Goal: Task Accomplishment & Management: Use online tool/utility

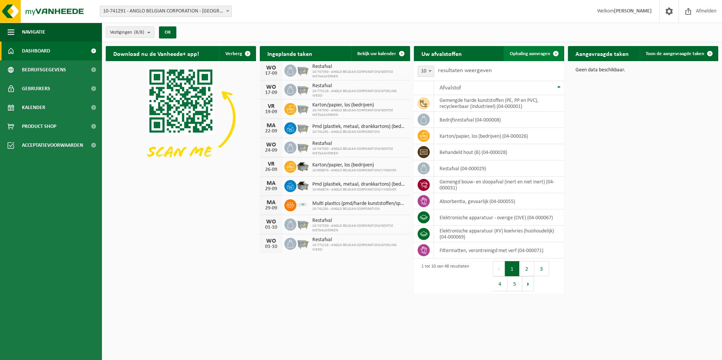
click at [536, 51] on span "Ophaling aanvragen" at bounding box center [530, 53] width 40 height 5
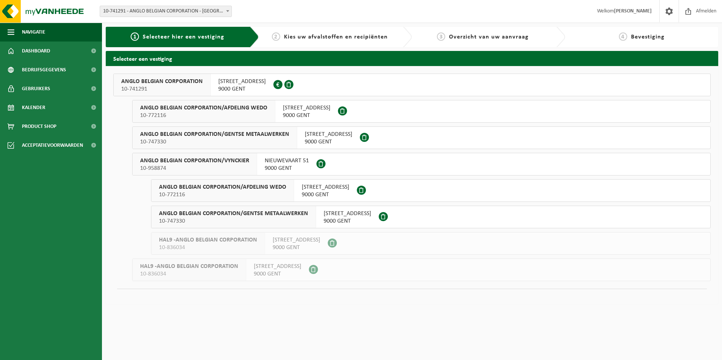
click at [237, 81] on span "WIEDAUWKAAI 43" at bounding box center [242, 82] width 48 height 8
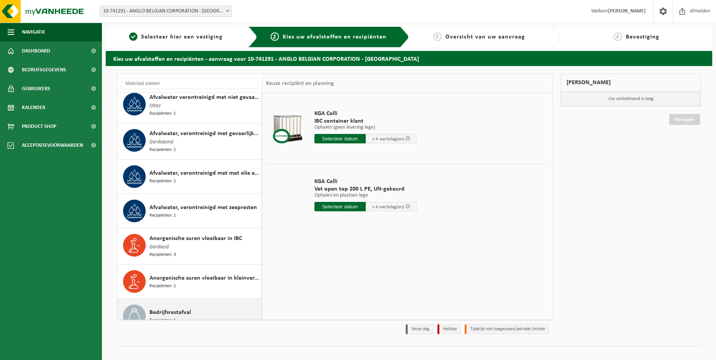
scroll to position [189, 0]
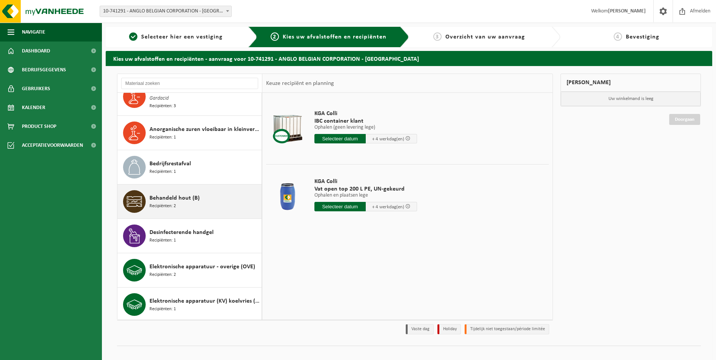
click at [179, 197] on span "Behandeld hout (B)" at bounding box center [175, 198] width 50 height 9
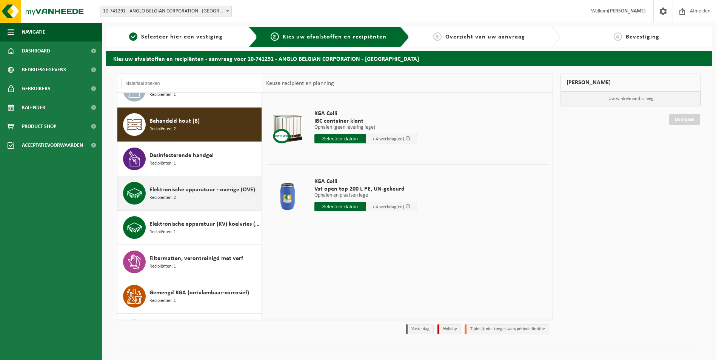
scroll to position [277, 0]
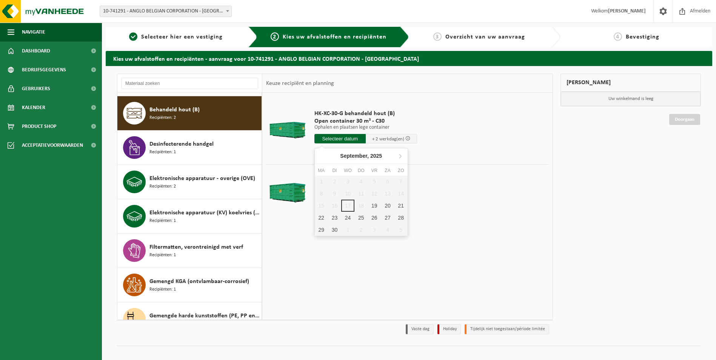
click at [346, 137] on input "text" at bounding box center [340, 138] width 51 height 9
click at [373, 206] on div "19" at bounding box center [374, 206] width 13 height 12
type input "Van 2025-09-19"
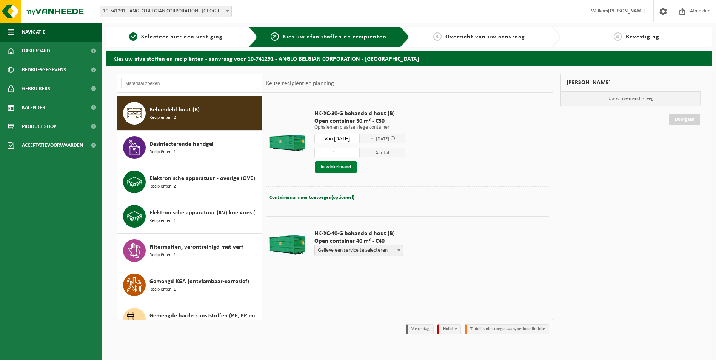
click at [345, 170] on button "In winkelmand" at bounding box center [336, 167] width 42 height 12
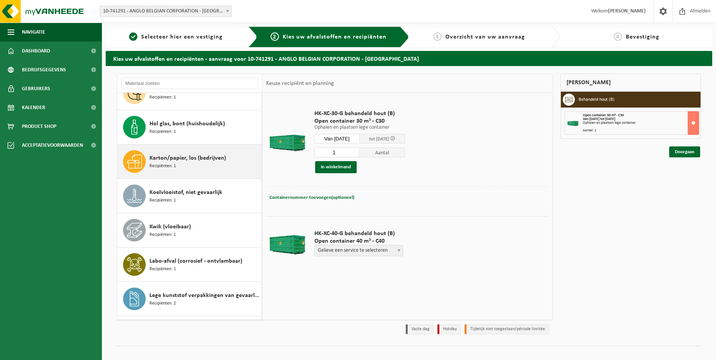
click at [181, 159] on div "Karton/papier, los (bedrijven) Recipiënten: 1" at bounding box center [205, 161] width 110 height 23
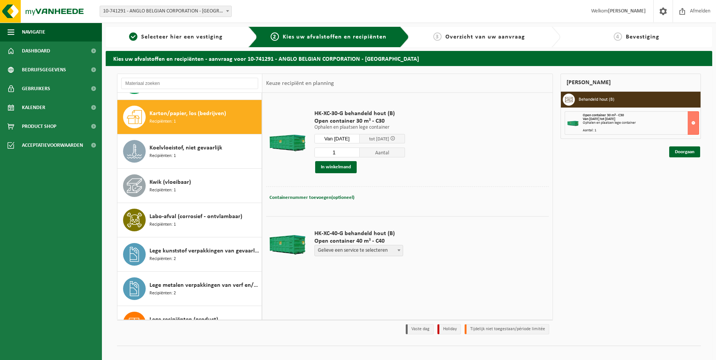
scroll to position [552, 0]
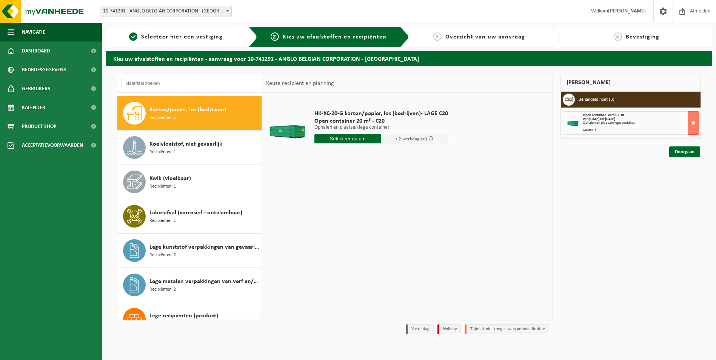
click at [340, 139] on input "text" at bounding box center [348, 138] width 67 height 9
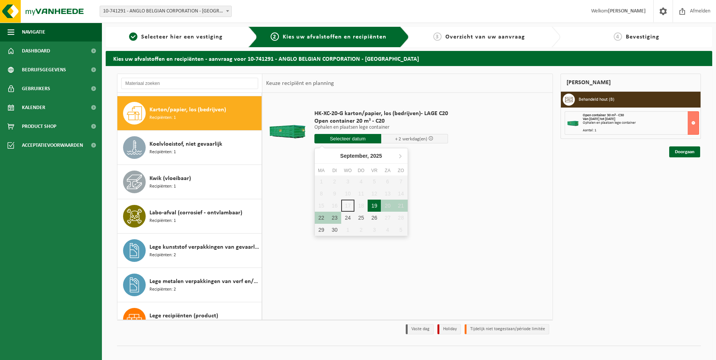
click at [375, 206] on div "19" at bounding box center [374, 206] width 13 height 12
type input "Van 2025-09-19"
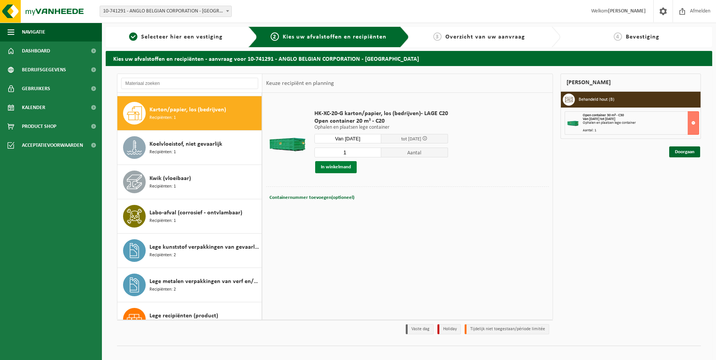
click at [344, 170] on button "In winkelmand" at bounding box center [336, 167] width 42 height 12
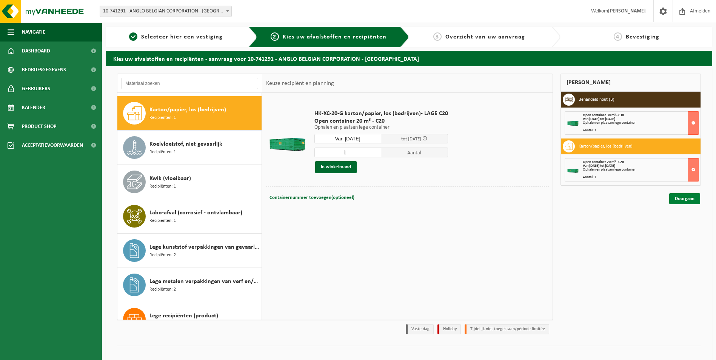
click at [676, 200] on link "Doorgaan" at bounding box center [684, 198] width 31 height 11
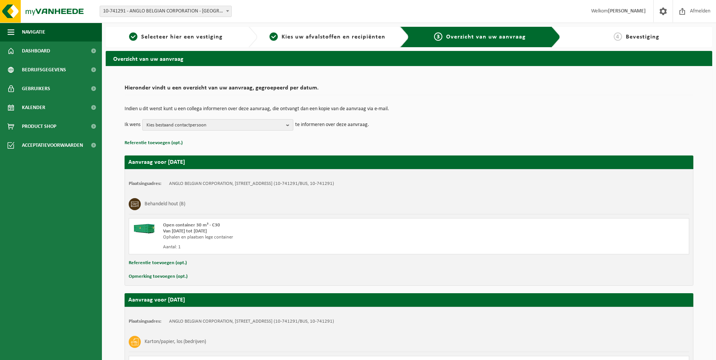
click at [290, 126] on b "button" at bounding box center [289, 125] width 7 height 11
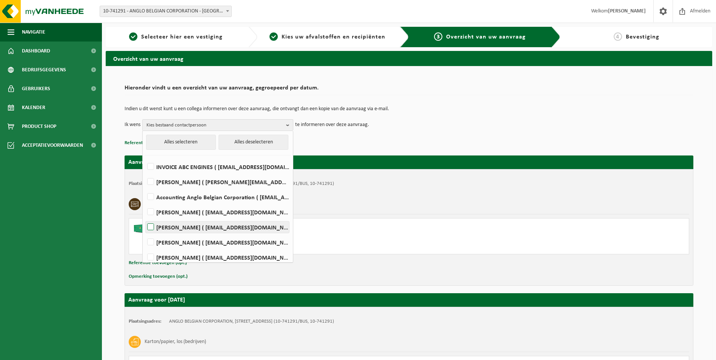
click at [149, 228] on label "FRANKY DE GHOUY ( fdg@abc-engines.com )" at bounding box center [217, 227] width 143 height 11
click at [145, 218] on input "FRANKY DE GHOUY ( fdg@abc-engines.com )" at bounding box center [144, 217] width 0 height 0
checkbox input "true"
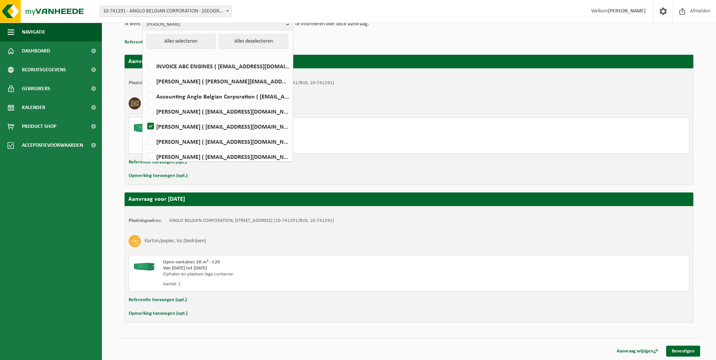
scroll to position [102, 0]
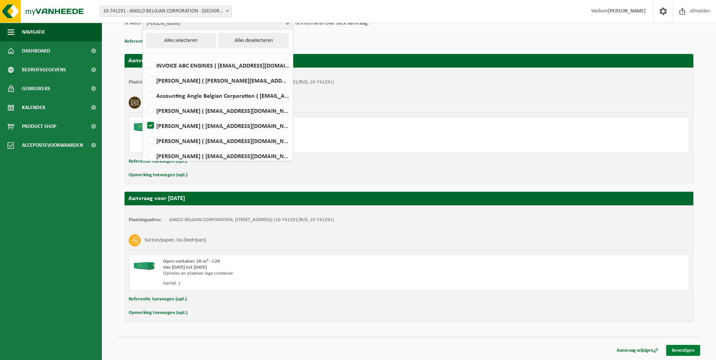
click at [691, 350] on link "Bevestigen" at bounding box center [683, 350] width 34 height 11
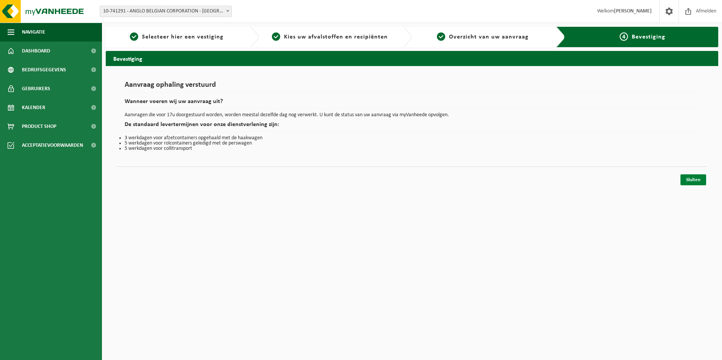
click at [693, 178] on link "Sluiten" at bounding box center [693, 179] width 26 height 11
